Goal: Entertainment & Leisure: Consume media (video, audio)

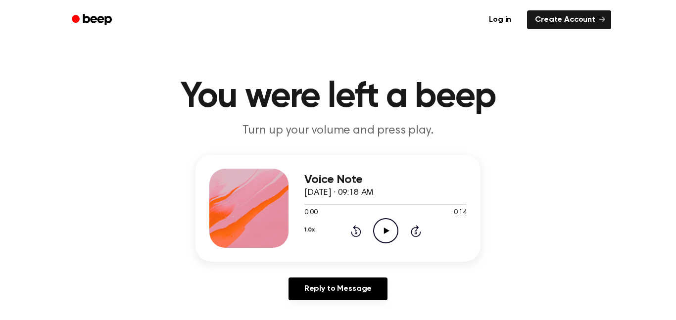
click at [387, 225] on icon "Play Audio" at bounding box center [385, 230] width 25 height 25
click at [379, 229] on icon "Play Audio" at bounding box center [385, 230] width 25 height 25
click at [374, 234] on icon "Play Audio" at bounding box center [385, 230] width 25 height 25
click at [394, 223] on circle at bounding box center [385, 231] width 24 height 24
click at [390, 227] on icon "Play Audio" at bounding box center [385, 230] width 25 height 25
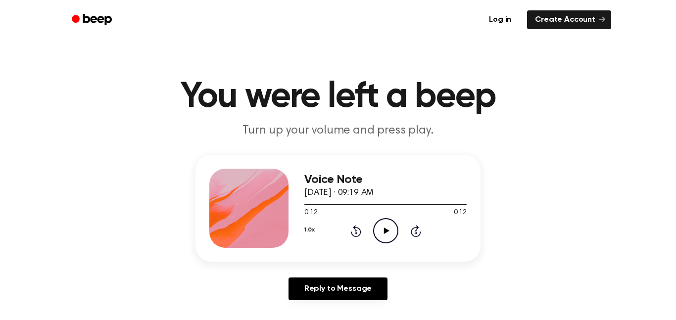
click at [354, 233] on icon "Rewind 5 seconds" at bounding box center [355, 231] width 11 height 13
click at [373, 234] on circle at bounding box center [385, 231] width 24 height 24
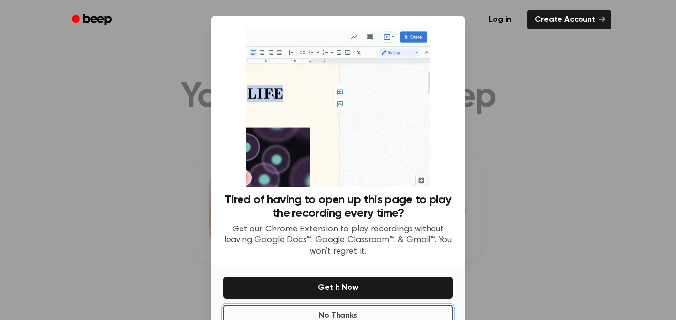
click at [381, 310] on button "No Thanks" at bounding box center [337, 316] width 229 height 22
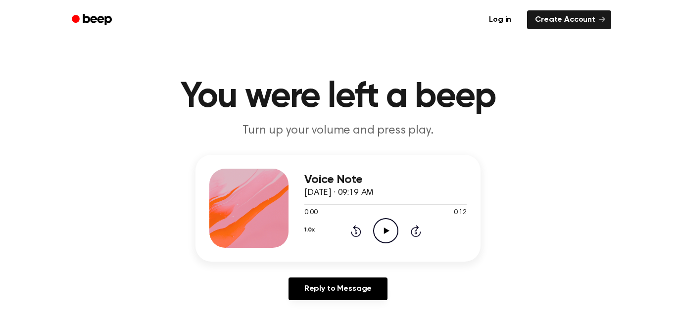
click at [386, 240] on icon "Play Audio" at bounding box center [385, 230] width 25 height 25
click at [381, 221] on icon "Play Audio" at bounding box center [385, 230] width 25 height 25
